Goal: Information Seeking & Learning: Learn about a topic

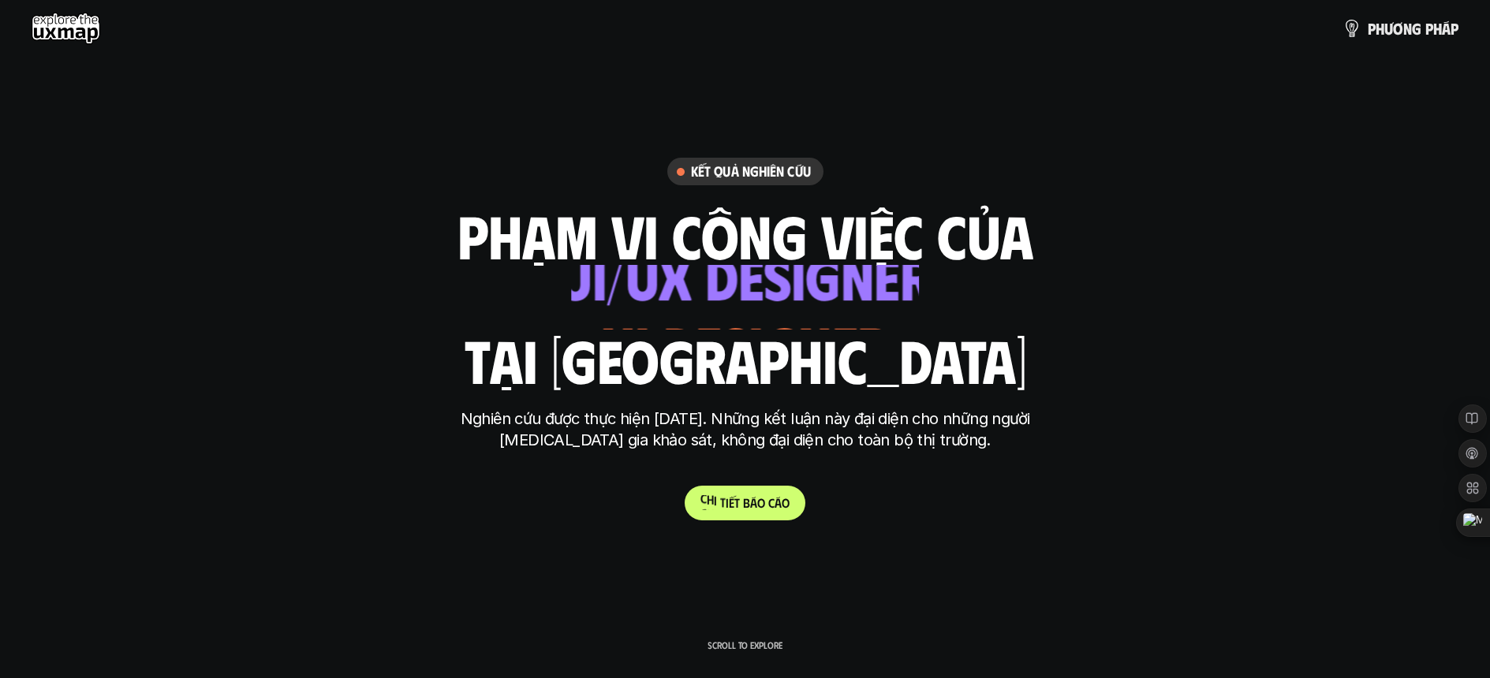
click at [719, 499] on p "C h i t i ế t b á o c á o" at bounding box center [744, 502] width 89 height 15
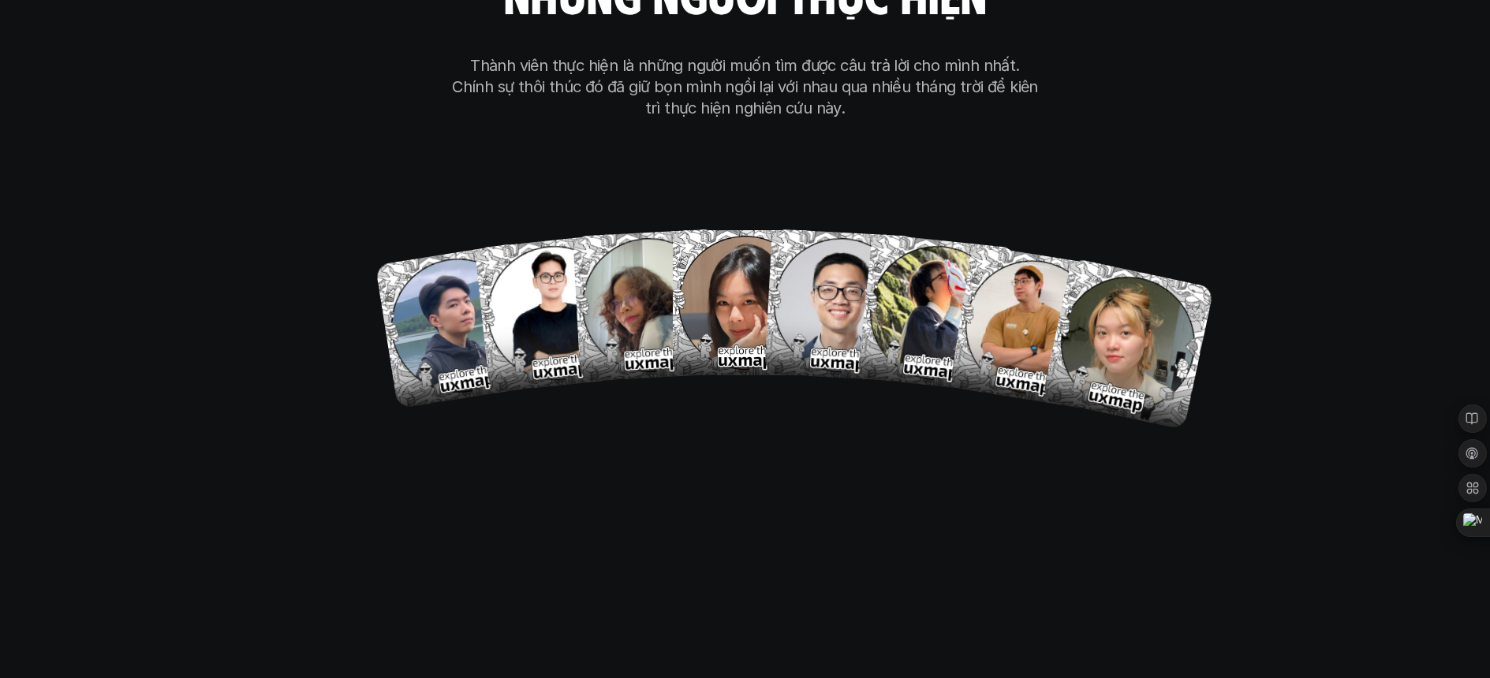
scroll to position [9598, 0]
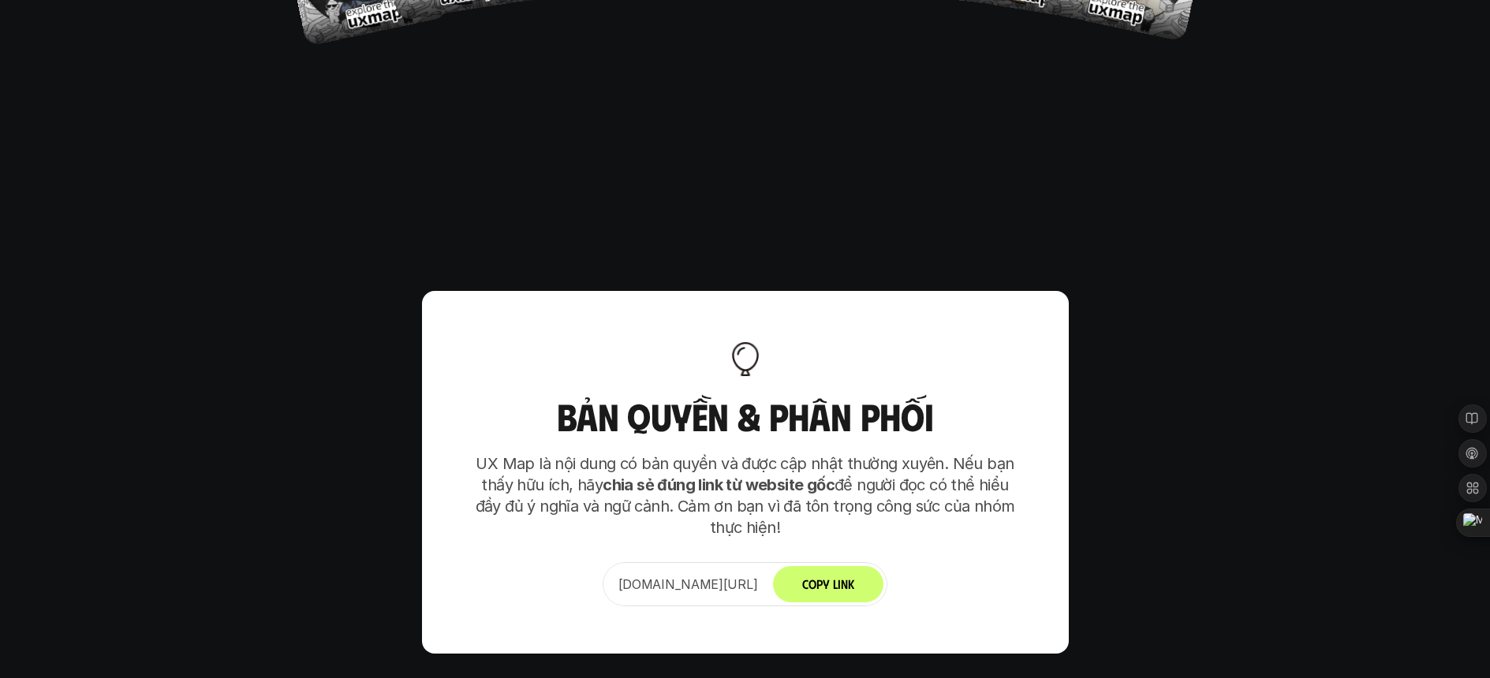
click at [705, 575] on p "[DOMAIN_NAME][URL]" at bounding box center [688, 584] width 140 height 19
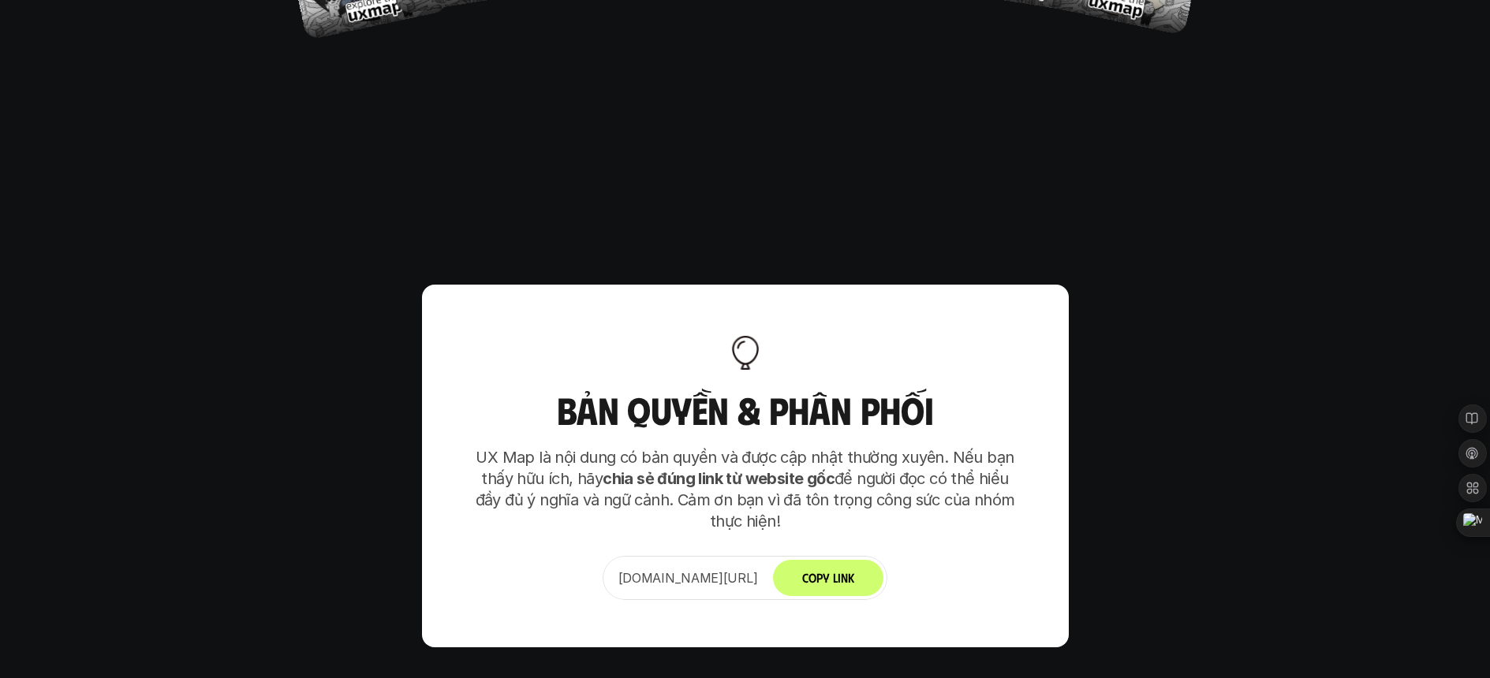
scroll to position [9924, 0]
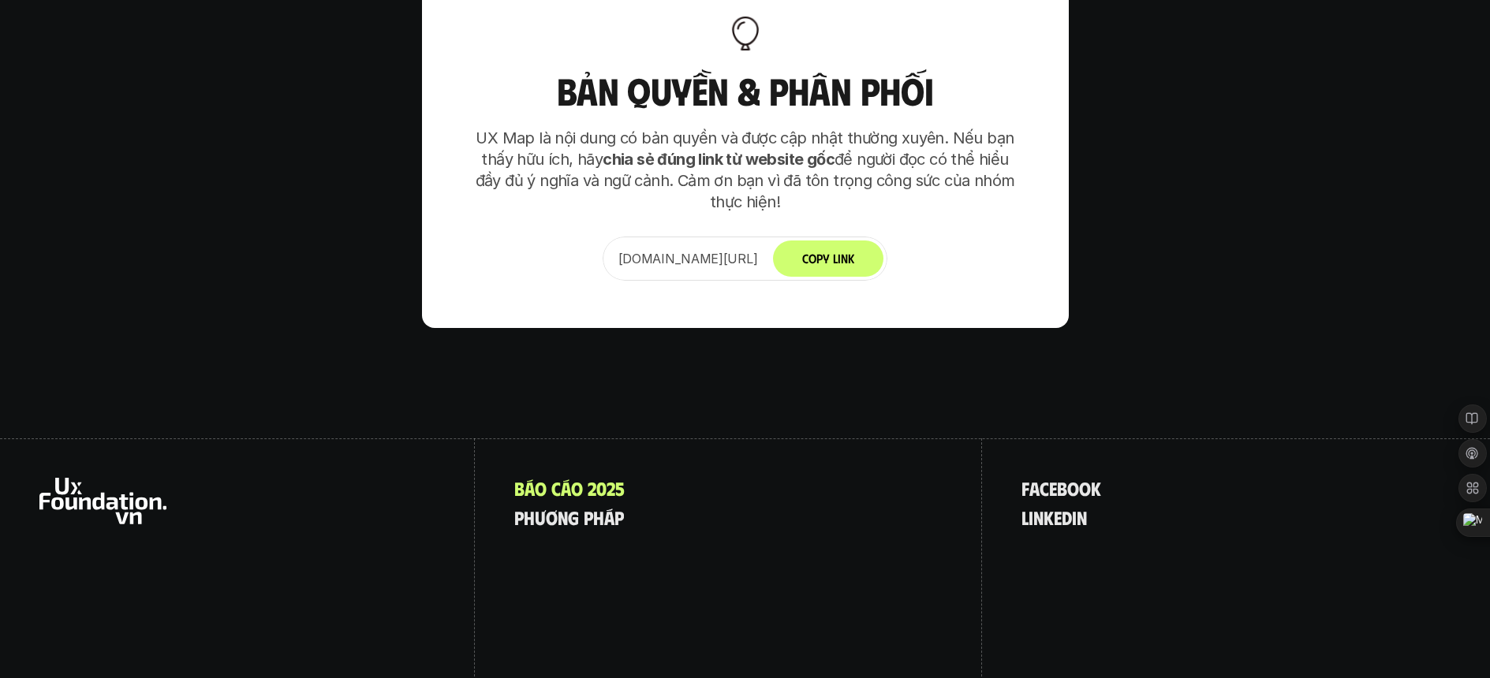
click at [758, 439] on div "B á o c á o 2 0 2 5 p h ư ơ n g p h á p" at bounding box center [729, 578] width 508 height 278
click at [1123, 445] on div "f a c e b o o k l i n k e d i n" at bounding box center [1236, 578] width 508 height 278
click at [1065, 507] on p "l i n k e d i n" at bounding box center [1053, 517] width 65 height 21
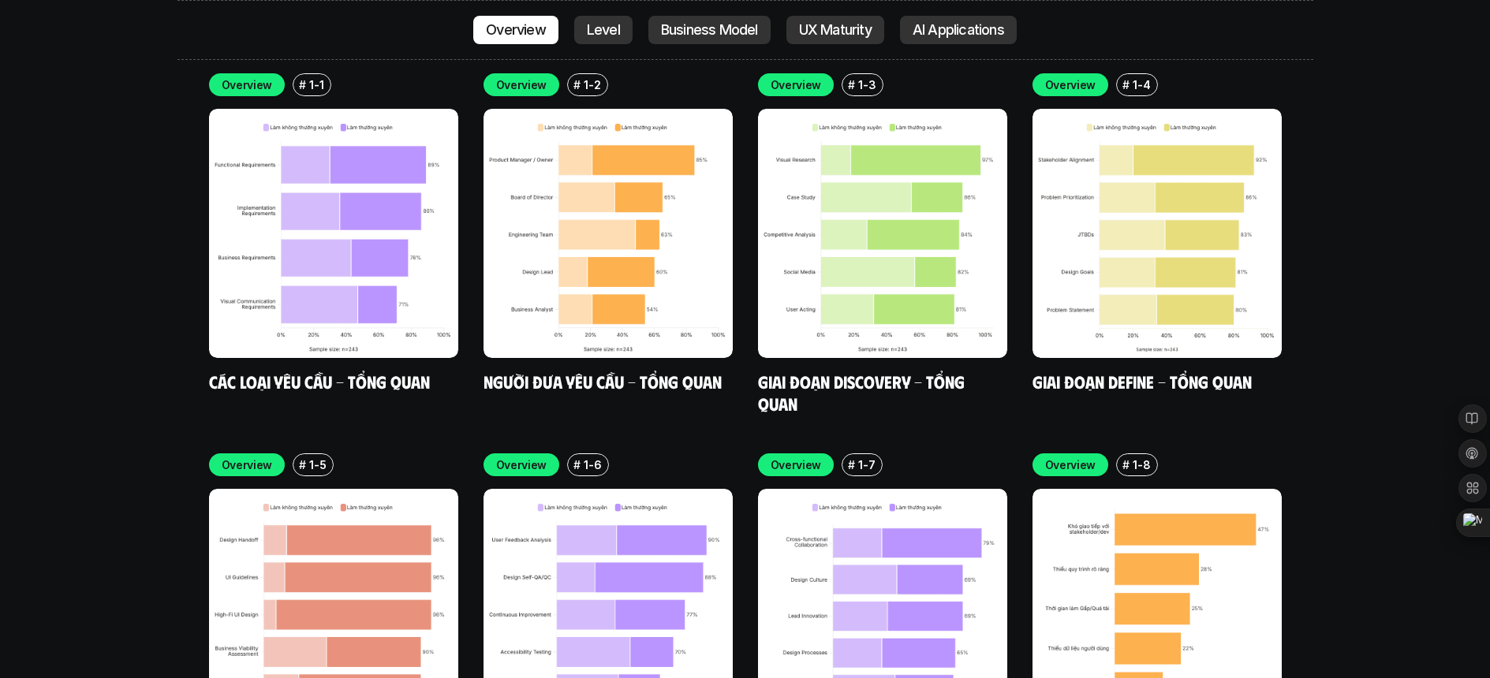
scroll to position [4863, 0]
